Goal: Task Accomplishment & Management: Manage account settings

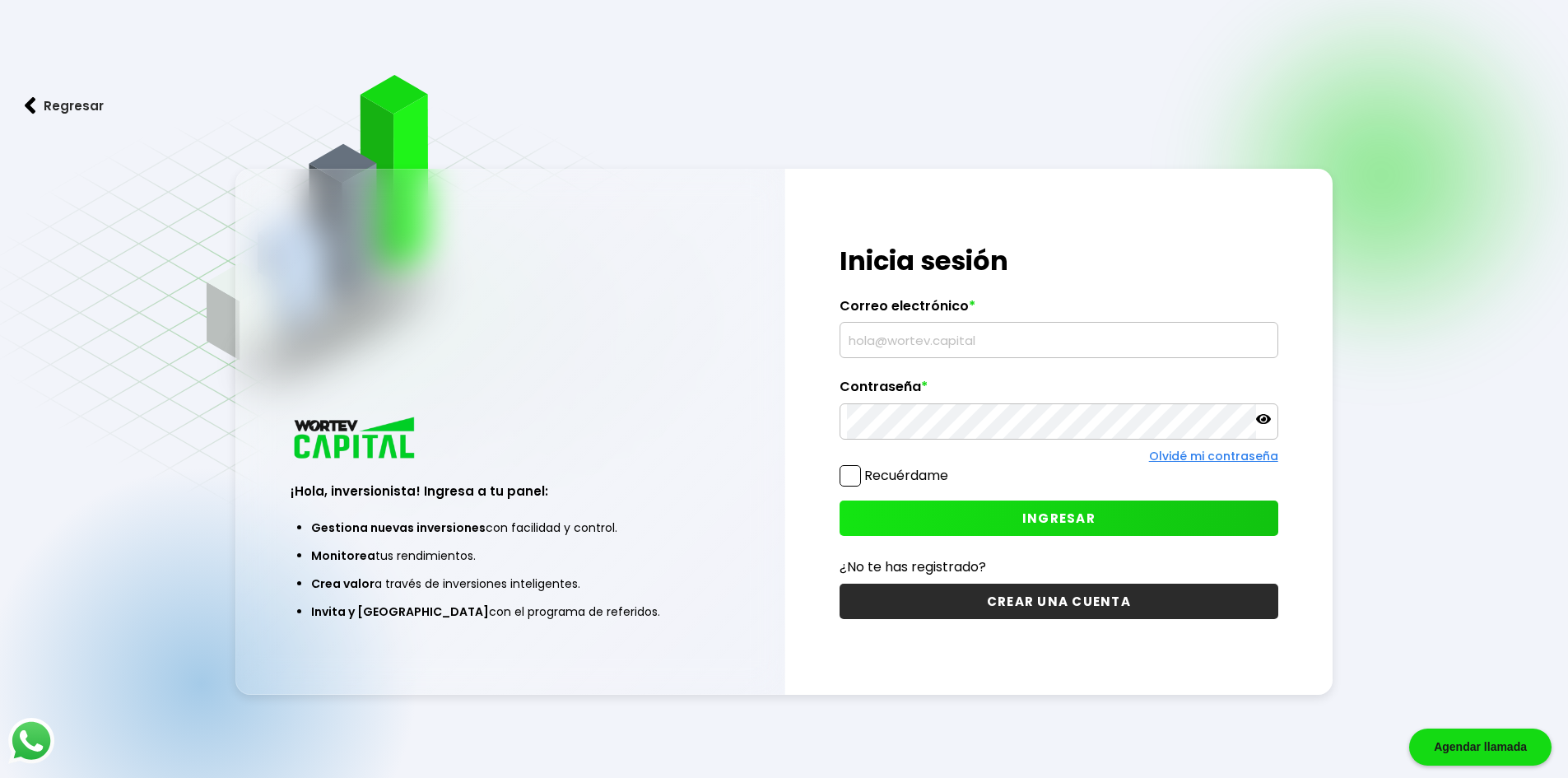
type input "[EMAIL_ADDRESS][DOMAIN_NAME]"
click at [855, 472] on span at bounding box center [850, 475] width 22 height 22
click at [951, 468] on input "Recuérdame" at bounding box center [951, 468] width 0 height 0
click at [1118, 526] on button "INGRESAR" at bounding box center [1059, 518] width 439 height 36
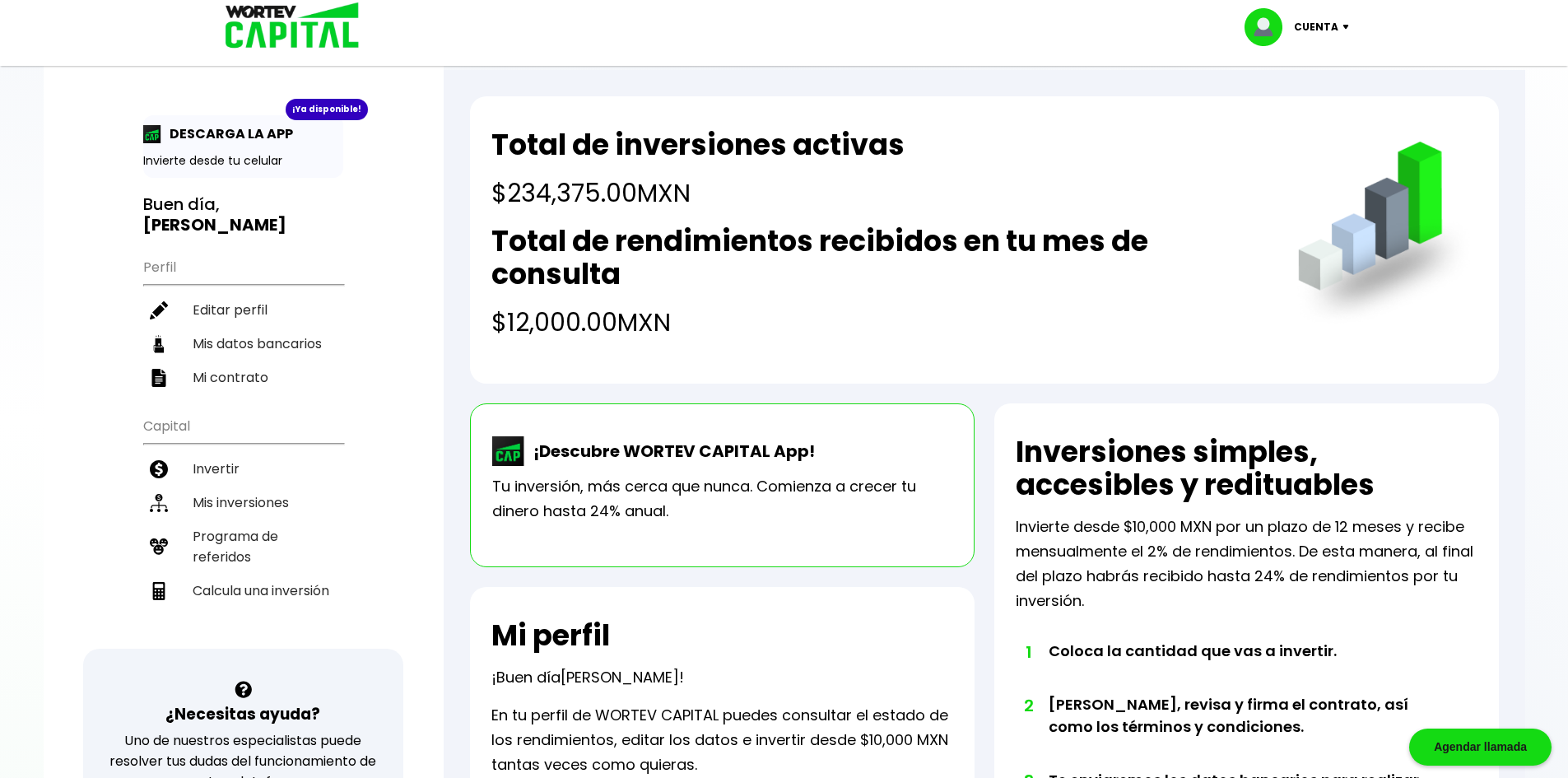
click at [193, 130] on p "DESCARGA LA APP" at bounding box center [226, 133] width 131 height 21
drag, startPoint x: 174, startPoint y: 147, endPoint x: 167, endPoint y: 156, distance: 11.4
click at [172, 151] on div "¡Ya disponible! DESCARGA LA APP Invierte desde tu celular" at bounding box center [243, 146] width 200 height 62
click at [159, 164] on p "Invierte desde tu celular" at bounding box center [243, 160] width 200 height 17
click at [142, 133] on div "¡Ya disponible! DESCARGA LA APP Invierte desde tu celular Buen día, [PERSON_NAM…" at bounding box center [243, 538] width 400 height 1043
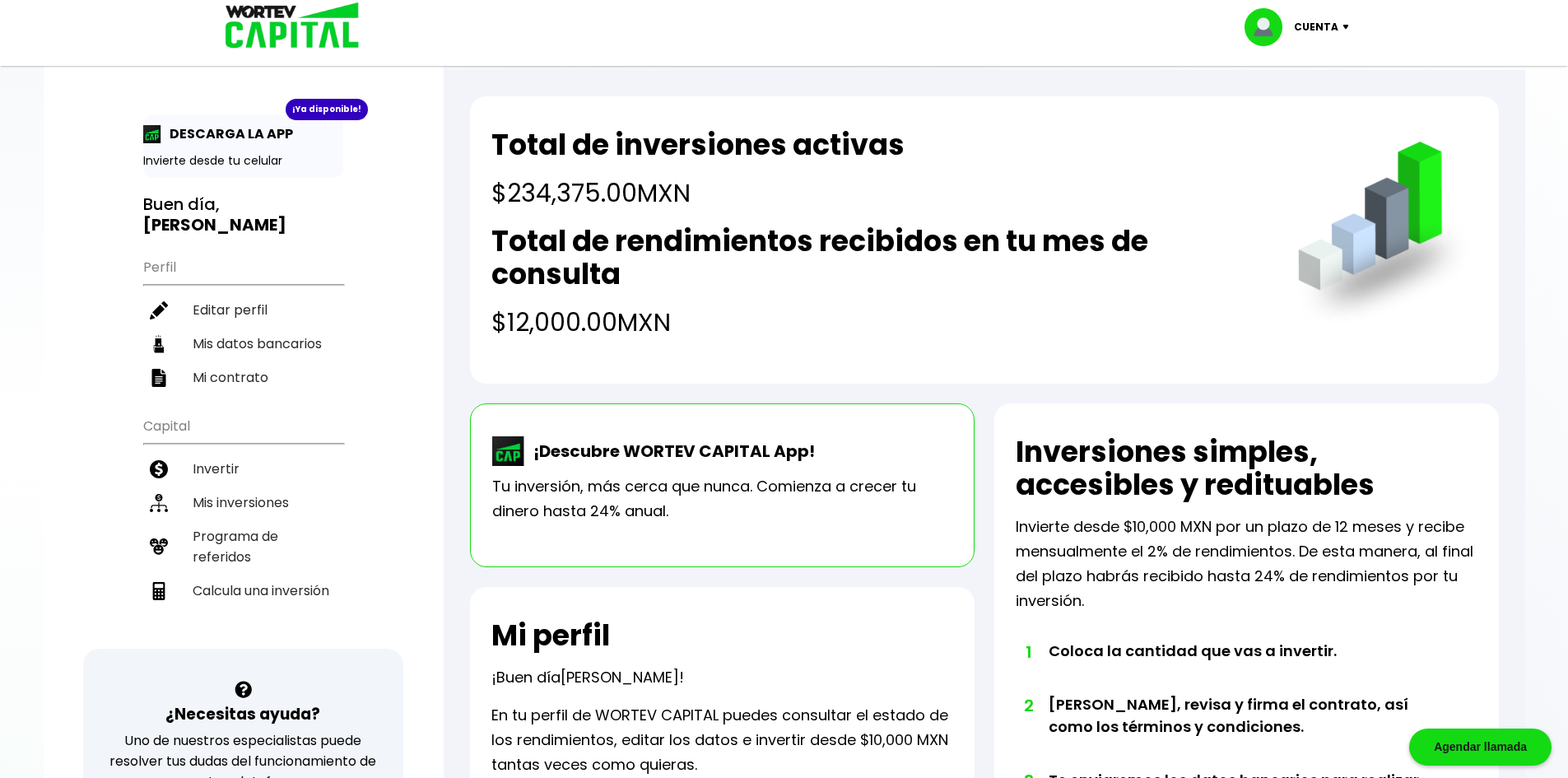
click at [158, 136] on img at bounding box center [152, 134] width 18 height 18
click at [154, 144] on div "¡Ya disponible! DESCARGA LA APP Invierte desde tu celular" at bounding box center [243, 146] width 200 height 62
click at [213, 144] on div "¡Ya disponible! DESCARGA LA APP Invierte desde tu celular" at bounding box center [243, 146] width 200 height 62
click at [244, 132] on p "DESCARGA LA APP" at bounding box center [226, 133] width 131 height 21
click at [334, 120] on div "¡Ya disponible!" at bounding box center [326, 110] width 82 height 22
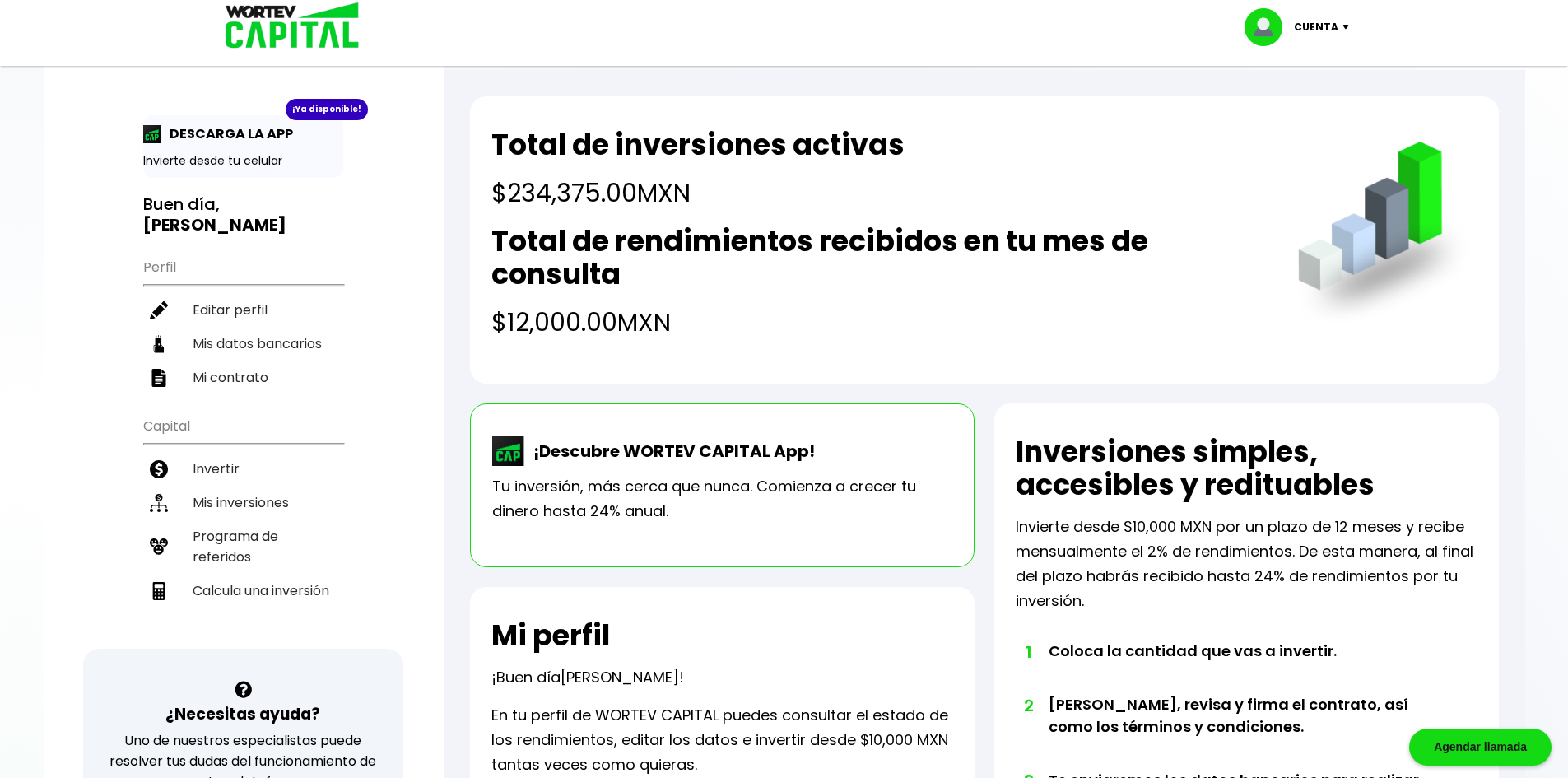
click at [336, 106] on div "¡Ya disponible!" at bounding box center [326, 110] width 82 height 22
click at [632, 434] on div "¡Descubre WORTEV CAPITAL App! Tu inversión, más cerca que nunca. Comienza a cre…" at bounding box center [722, 485] width 504 height 164
click at [581, 460] on p "¡Descubre WORTEV CAPITAL App!" at bounding box center [669, 451] width 290 height 25
click at [529, 443] on p "¡Descubre WORTEV CAPITAL App!" at bounding box center [669, 451] width 290 height 25
click at [518, 447] on img at bounding box center [508, 451] width 33 height 30
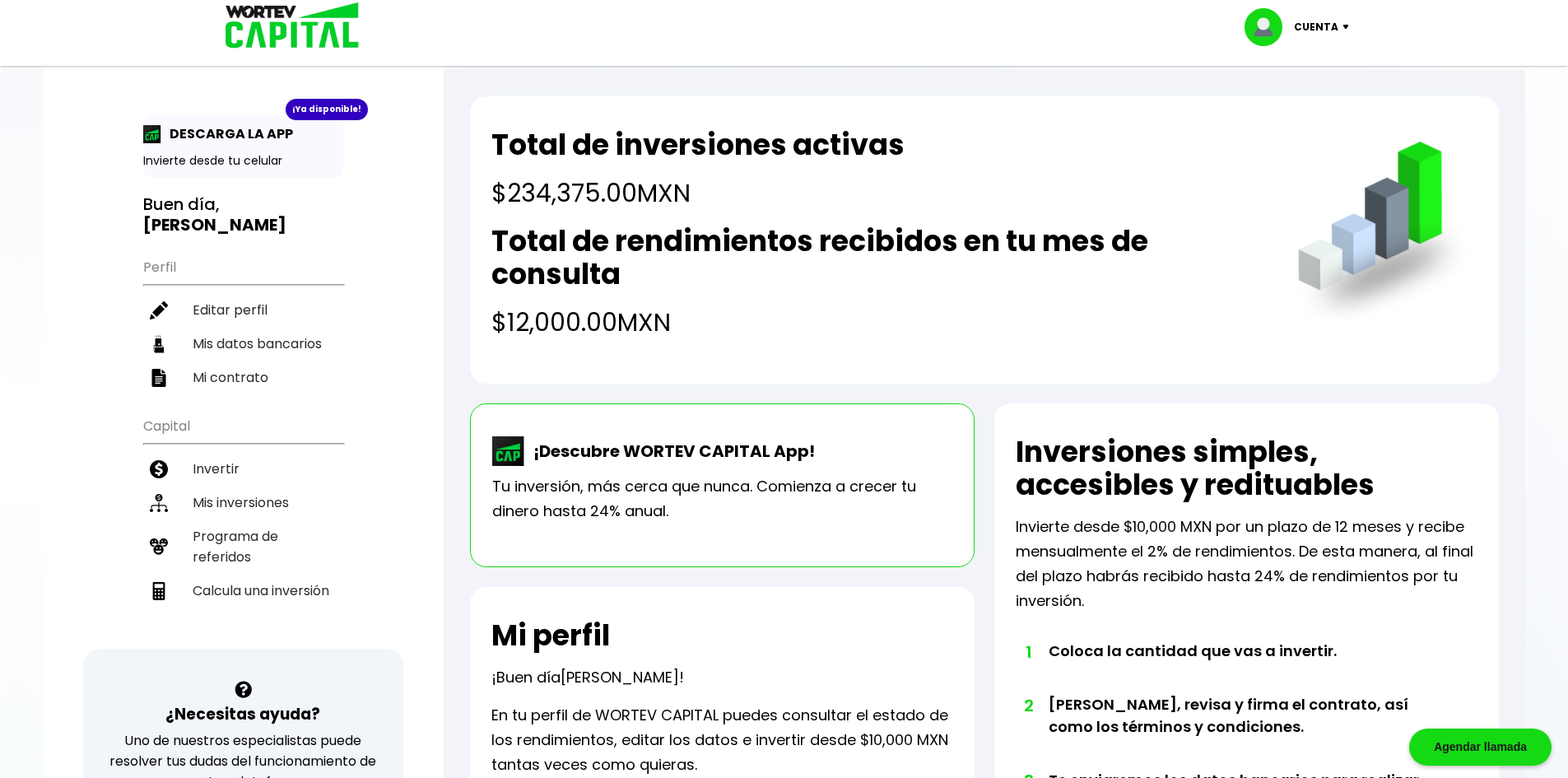
click at [320, 117] on div "¡Ya disponible!" at bounding box center [326, 110] width 82 height 22
click at [1322, 31] on p "Cuenta" at bounding box center [1315, 27] width 44 height 25
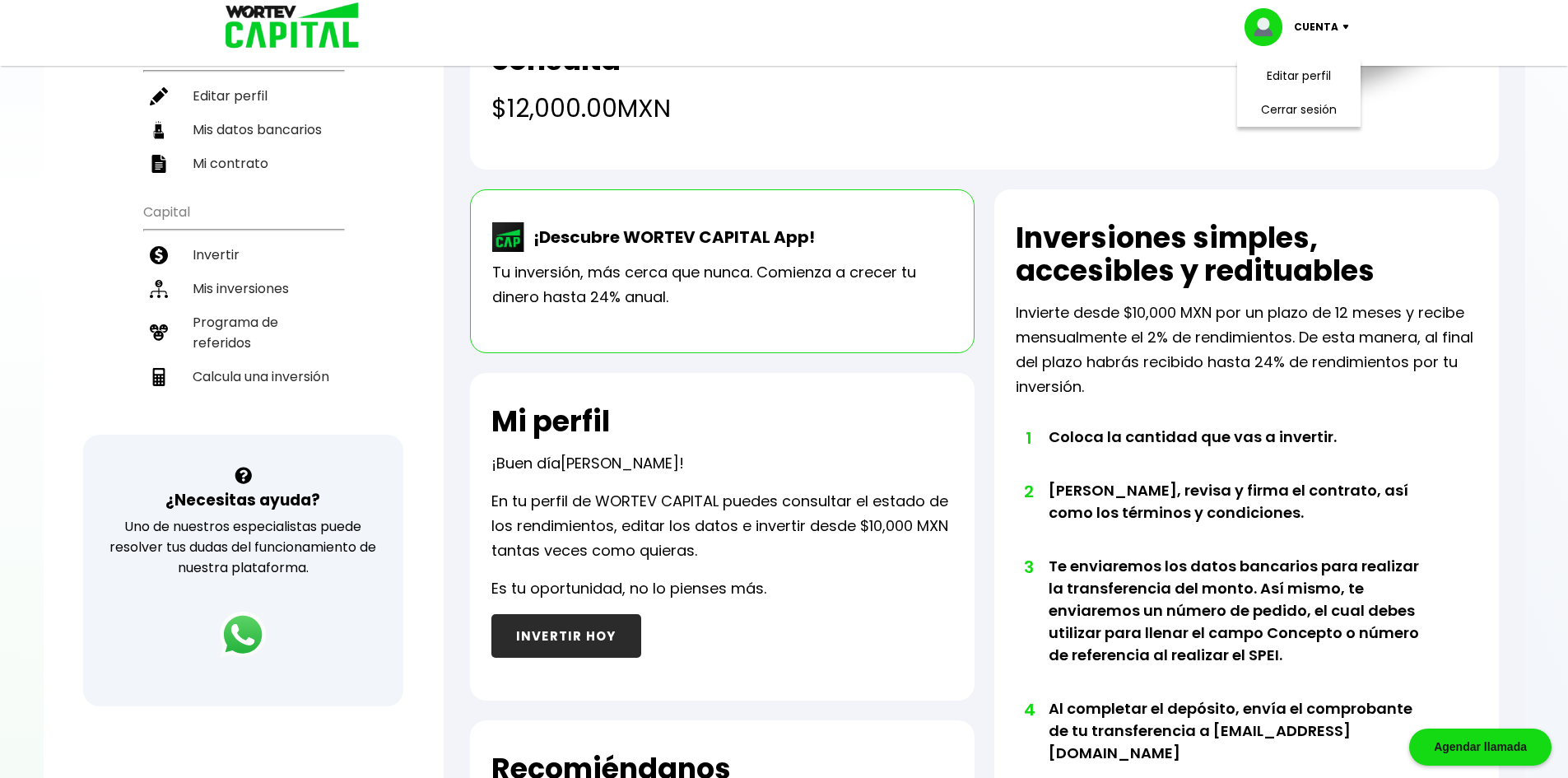
scroll to position [329, 0]
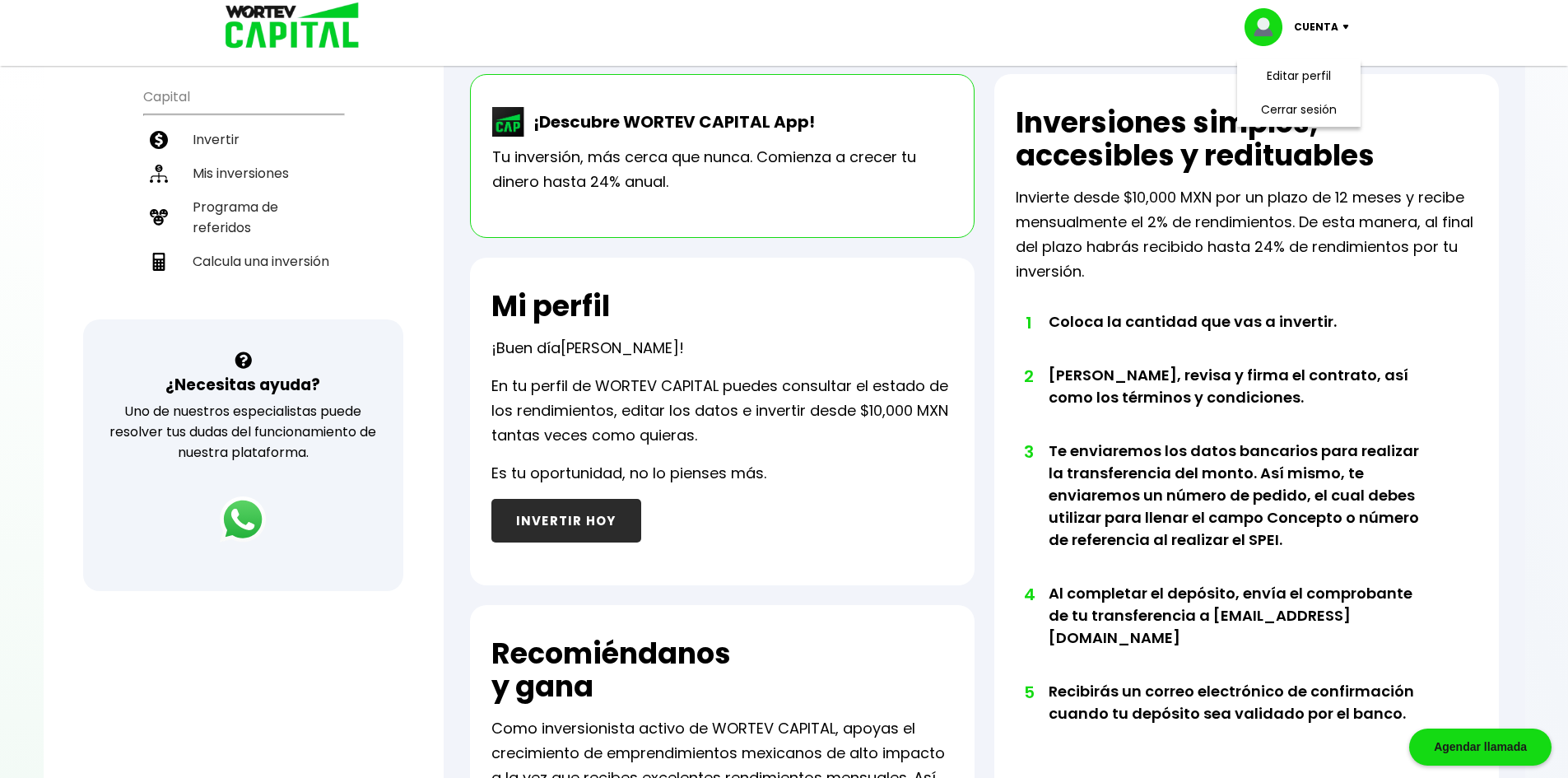
drag, startPoint x: 682, startPoint y: 151, endPoint x: 617, endPoint y: 159, distance: 65.5
click at [673, 154] on p "Tu inversión, más cerca que nunca. Comienza a crecer tu dinero hasta 24% anual." at bounding box center [722, 169] width 460 height 49
drag, startPoint x: 575, startPoint y: 156, endPoint x: 510, endPoint y: 126, distance: 71.6
click at [560, 149] on p "Tu inversión, más cerca que nunca. Comienza a crecer tu dinero hasta 24% anual." at bounding box center [722, 169] width 460 height 49
click at [506, 125] on img at bounding box center [508, 122] width 33 height 30
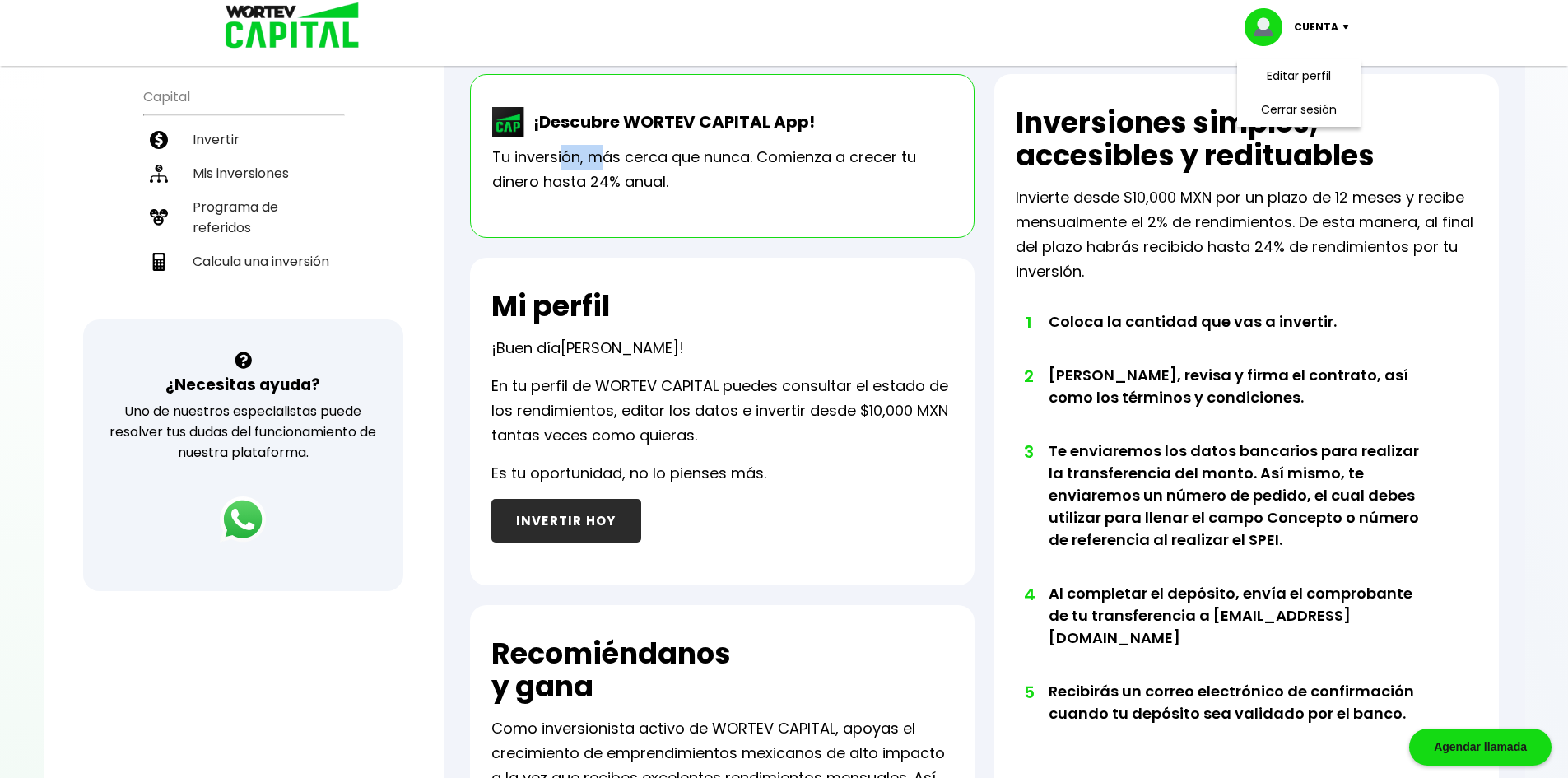
click at [506, 125] on img at bounding box center [508, 122] width 33 height 30
drag, startPoint x: 506, startPoint y: 125, endPoint x: 579, endPoint y: 192, distance: 99.1
click at [530, 166] on div "¡Descubre WORTEV CAPITAL App! Tu inversión, más cerca que nunca. Comienza a cre…" at bounding box center [722, 156] width 504 height 164
click at [591, 213] on div "¡Descubre WORTEV CAPITAL App! Tu inversión, más cerca que nunca. Comienza a cre…" at bounding box center [722, 156] width 504 height 164
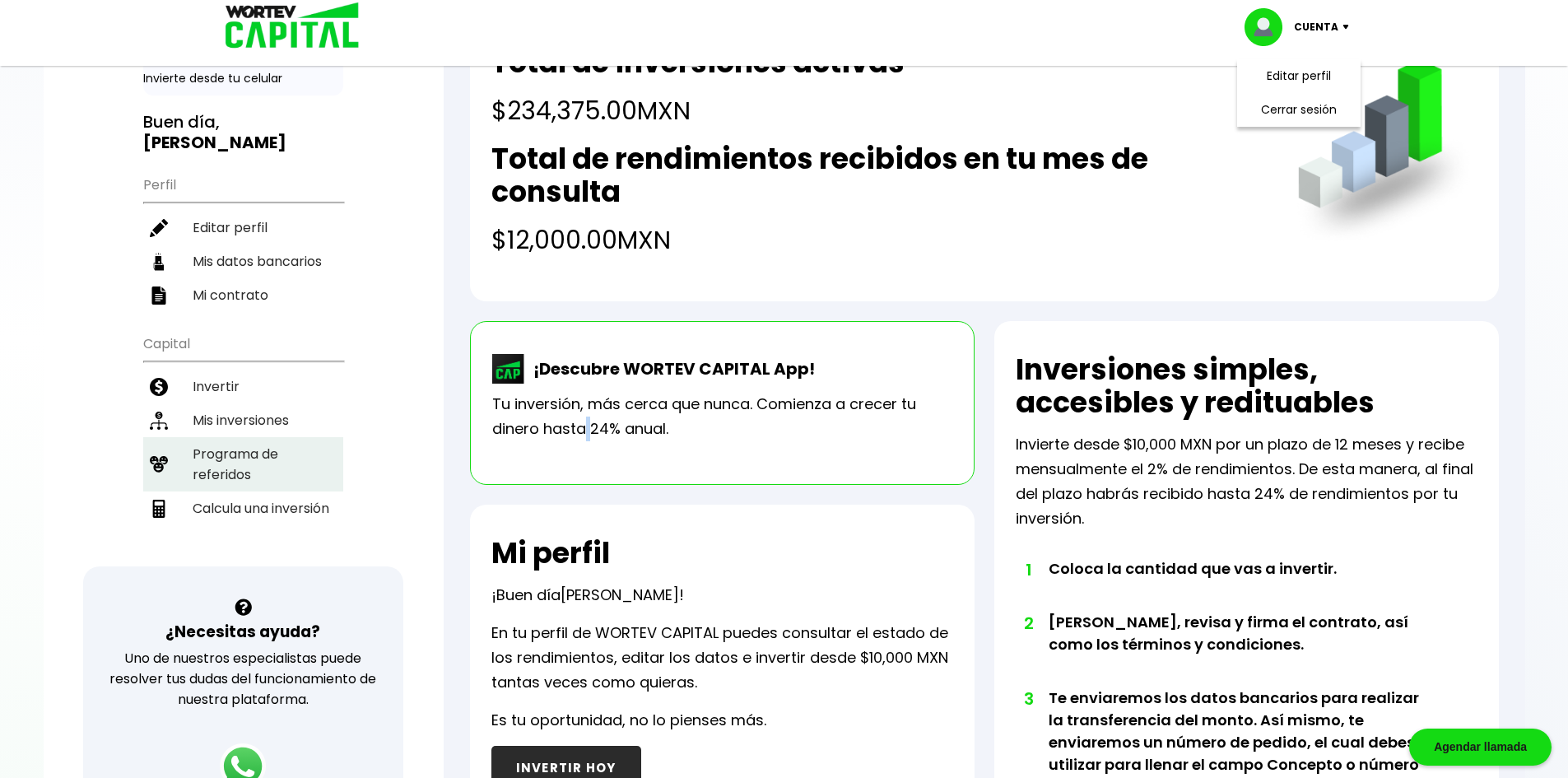
scroll to position [0, 0]
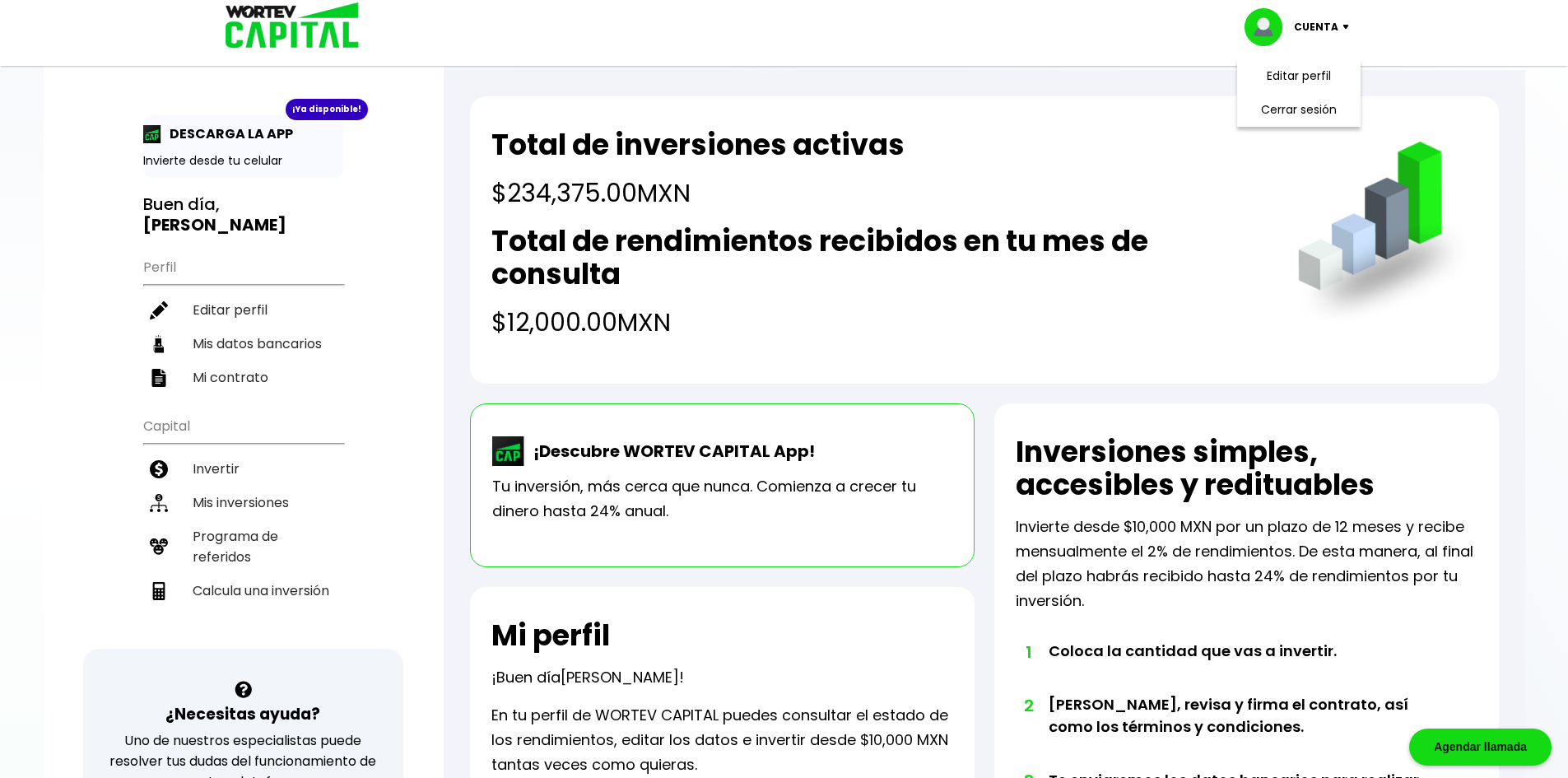
click at [218, 144] on div "¡Ya disponible! DESCARGA LA APP Invierte desde tu celular" at bounding box center [243, 146] width 200 height 62
click at [347, 114] on div "¡Ya disponible!" at bounding box center [326, 110] width 82 height 22
click at [265, 148] on div "¡Ya disponible! DESCARGA LA APP Invierte desde tu celular" at bounding box center [243, 146] width 200 height 62
click at [214, 164] on p "Invierte desde tu celular" at bounding box center [243, 160] width 200 height 17
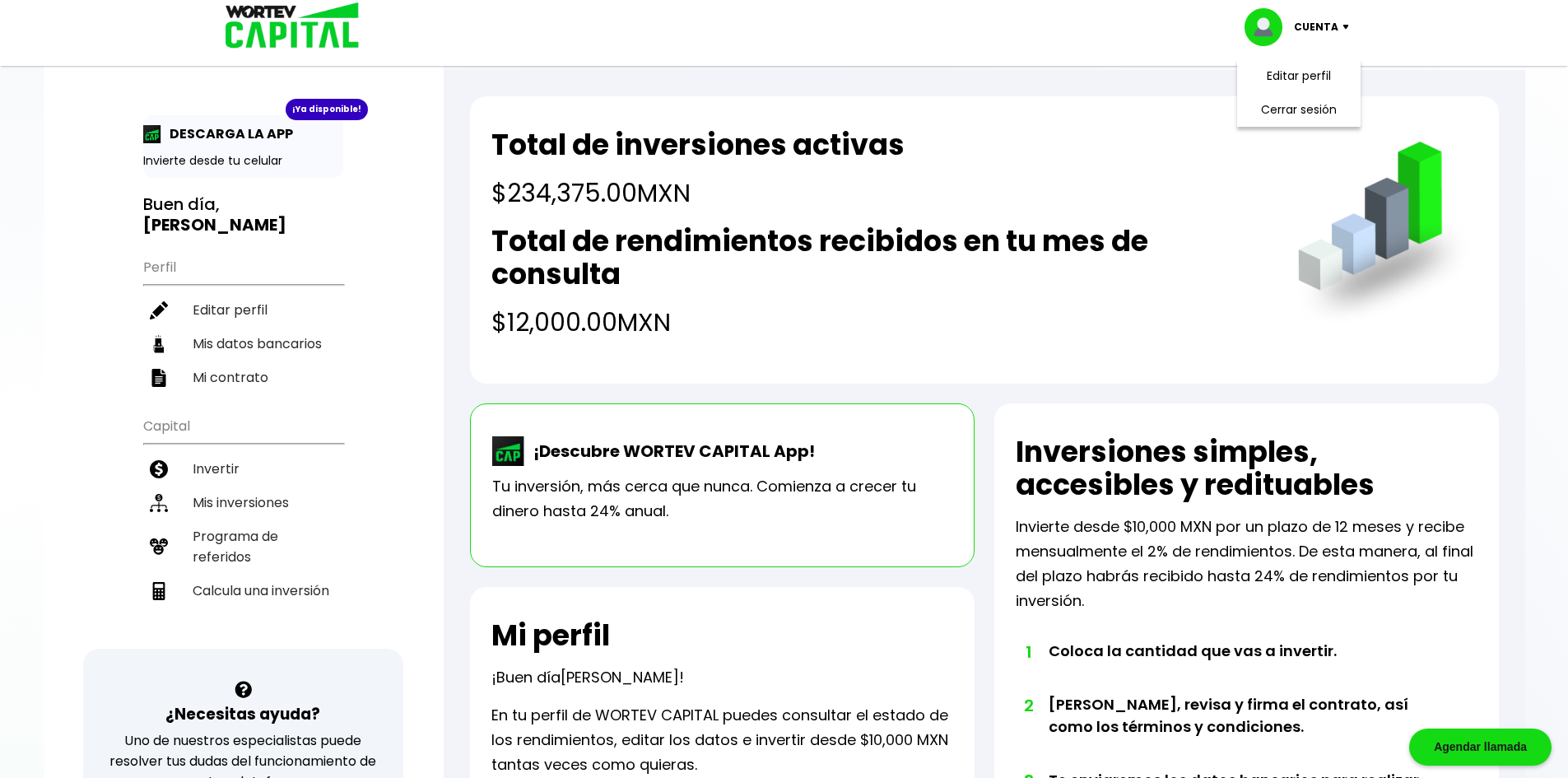
click at [268, 46] on img at bounding box center [287, 27] width 157 height 53
click at [270, 43] on img at bounding box center [287, 27] width 157 height 53
